Goal: Check status: Check status

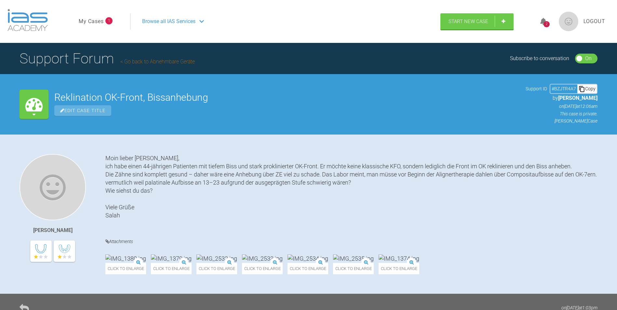
click at [88, 25] on link "My Cases" at bounding box center [91, 21] width 25 height 8
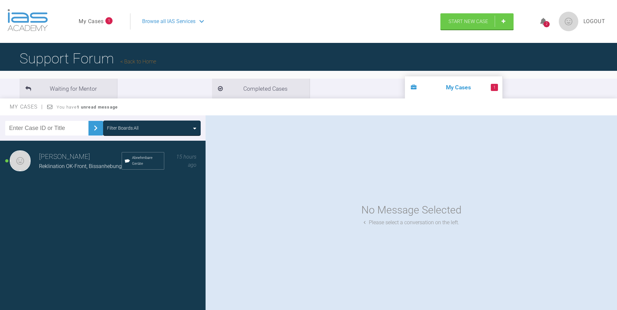
click at [71, 159] on h3 "[PERSON_NAME]" at bounding box center [80, 157] width 83 height 11
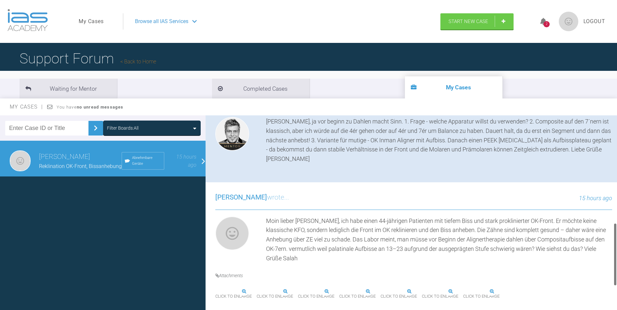
scroll to position [390, 0]
click at [466, 292] on img at bounding box center [466, 292] width 0 height 0
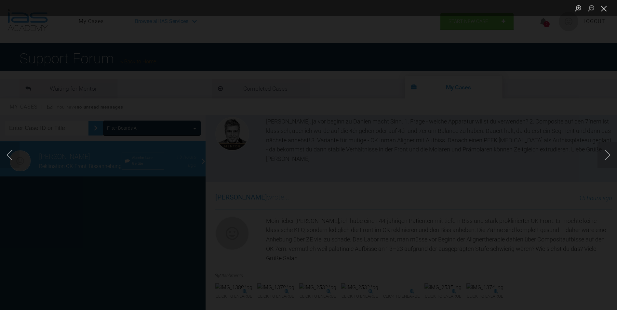
click at [604, 10] on button "Close lightbox" at bounding box center [604, 8] width 13 height 11
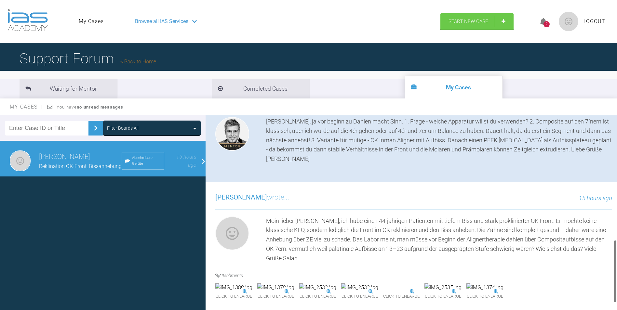
scroll to position [422, 0]
click at [405, 87] on li "My Cases" at bounding box center [454, 87] width 98 height 22
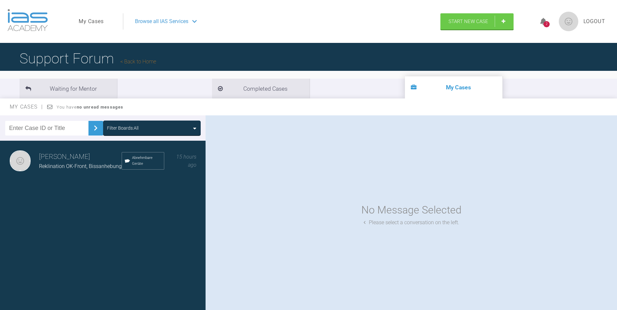
click at [405, 87] on li "My Cases" at bounding box center [454, 87] width 98 height 22
click at [81, 157] on h3 "[PERSON_NAME]" at bounding box center [80, 157] width 83 height 11
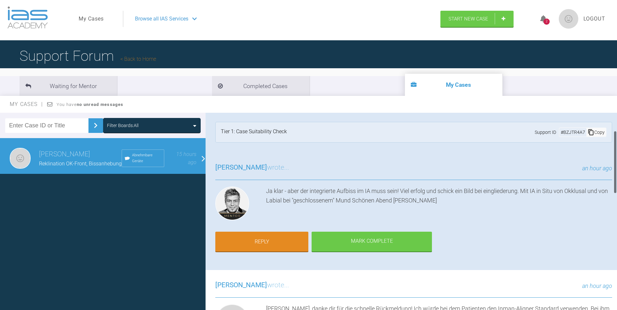
scroll to position [0, 0]
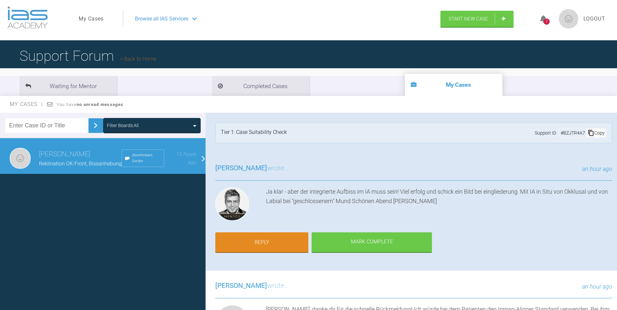
click at [592, 19] on span "Logout" at bounding box center [595, 19] width 22 height 8
